Goal: Information Seeking & Learning: Understand process/instructions

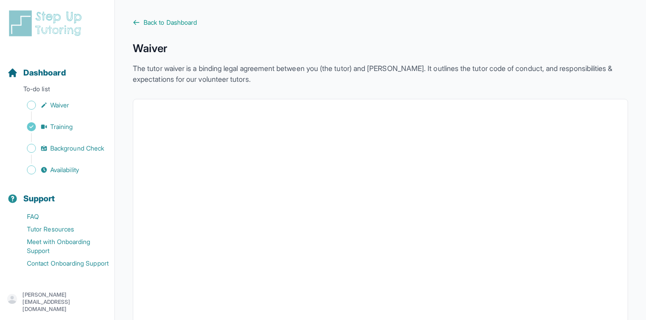
scroll to position [1083, 0]
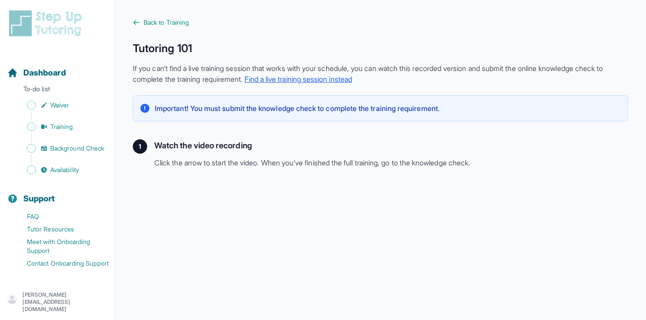
scroll to position [233, 0]
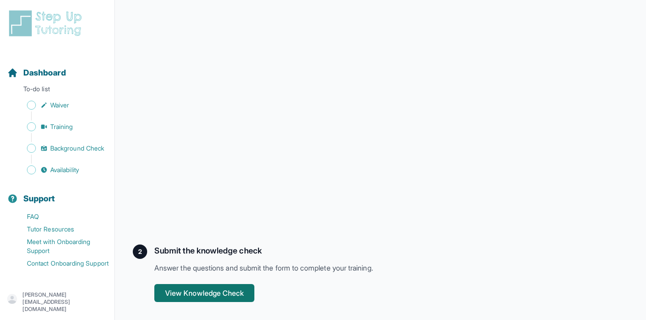
click at [249, 288] on button "View Knowledge Check" at bounding box center [204, 293] width 100 height 18
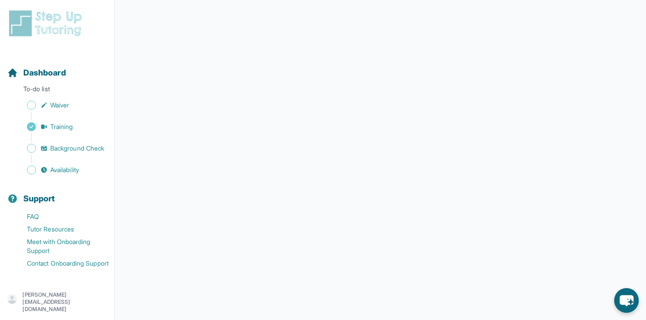
scroll to position [138, 0]
click at [45, 67] on span "Dashboard" at bounding box center [44, 72] width 43 height 13
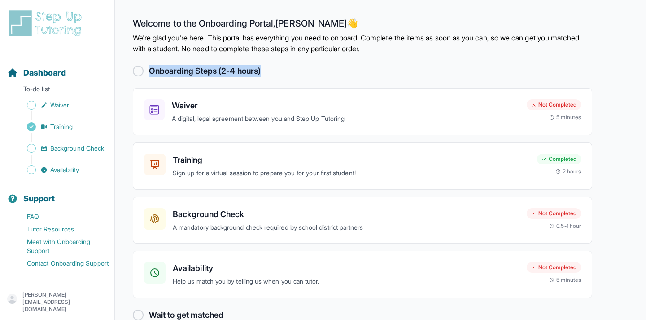
drag, startPoint x: 151, startPoint y: 71, endPoint x: 268, endPoint y: 72, distance: 117.2
click at [268, 72] on div "Onboarding Steps (2-4 hours)" at bounding box center [363, 71] width 460 height 13
copy h2 "Onboarding Steps (2-4 hours)"
